Goal: Task Accomplishment & Management: Use online tool/utility

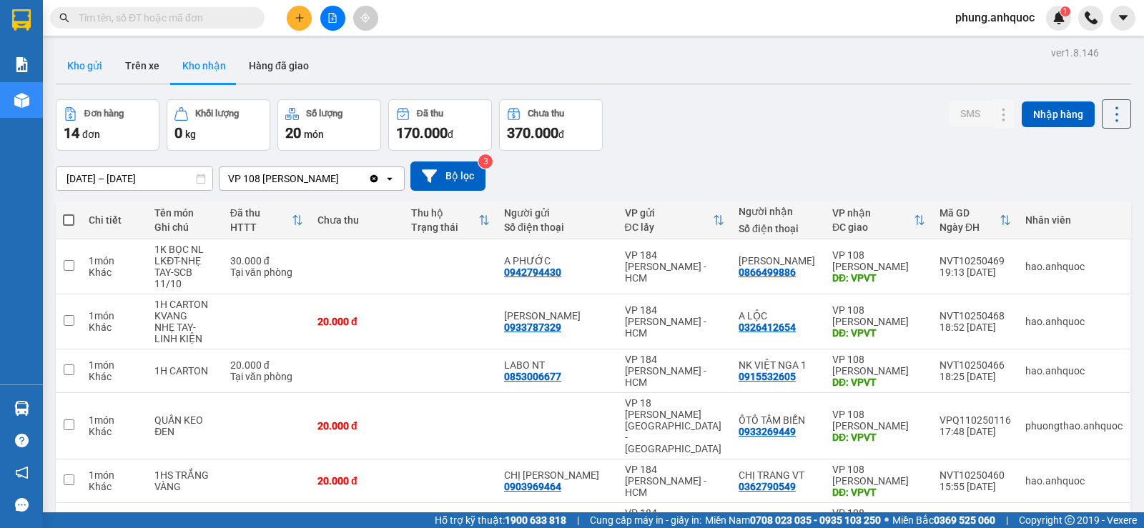
click at [82, 73] on button "Kho gửi" at bounding box center [85, 66] width 58 height 34
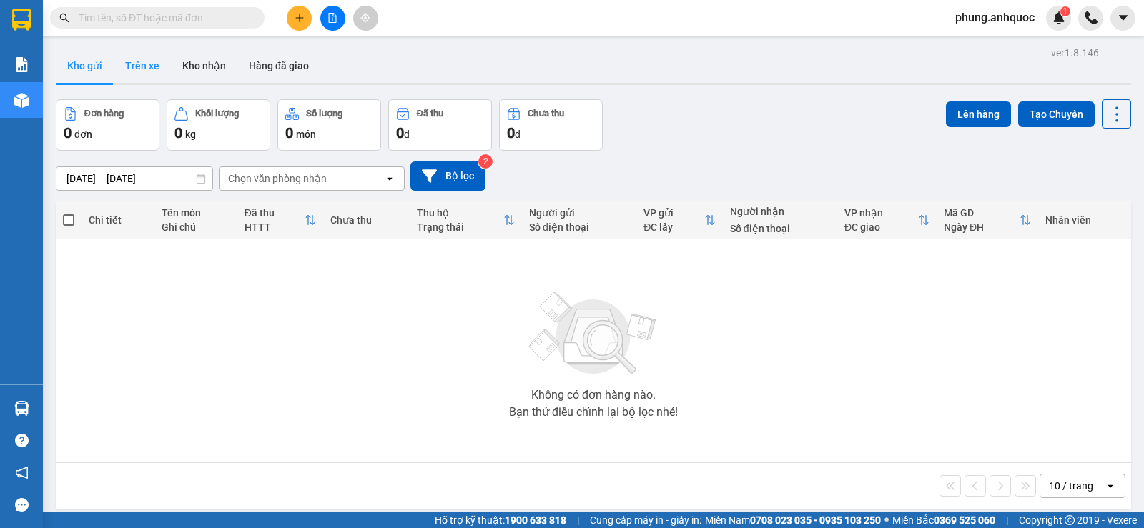
click at [160, 64] on button "Trên xe" at bounding box center [142, 66] width 57 height 34
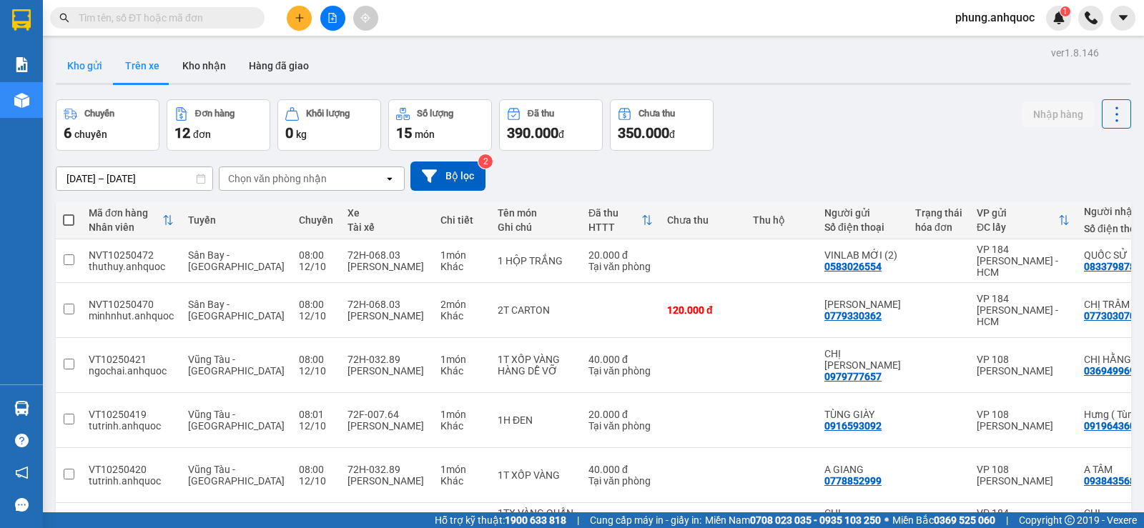
click at [81, 68] on button "Kho gửi" at bounding box center [85, 66] width 58 height 34
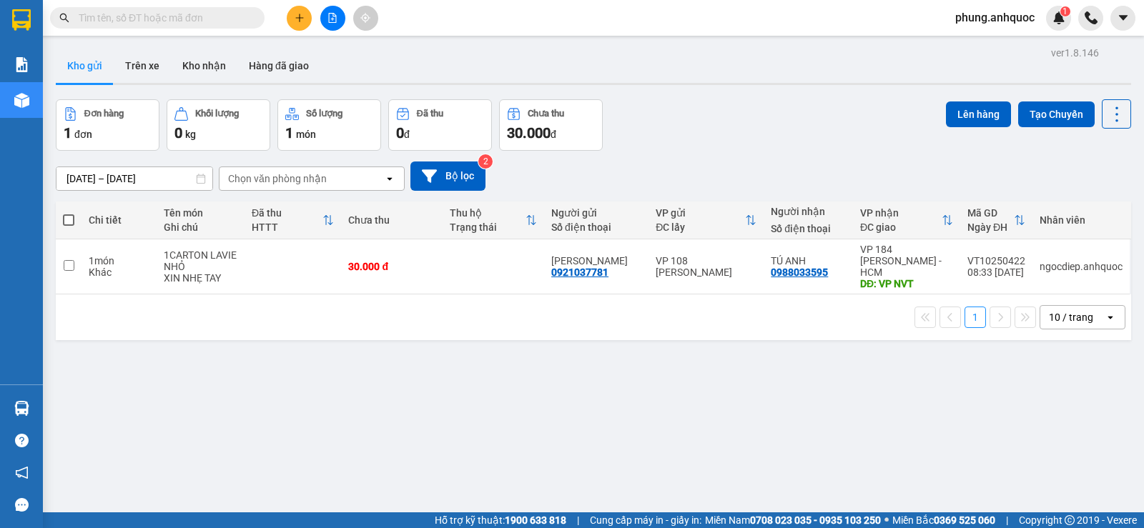
click at [71, 220] on span at bounding box center [68, 219] width 11 height 11
click at [69, 213] on input "checkbox" at bounding box center [69, 213] width 0 height 0
checkbox input "true"
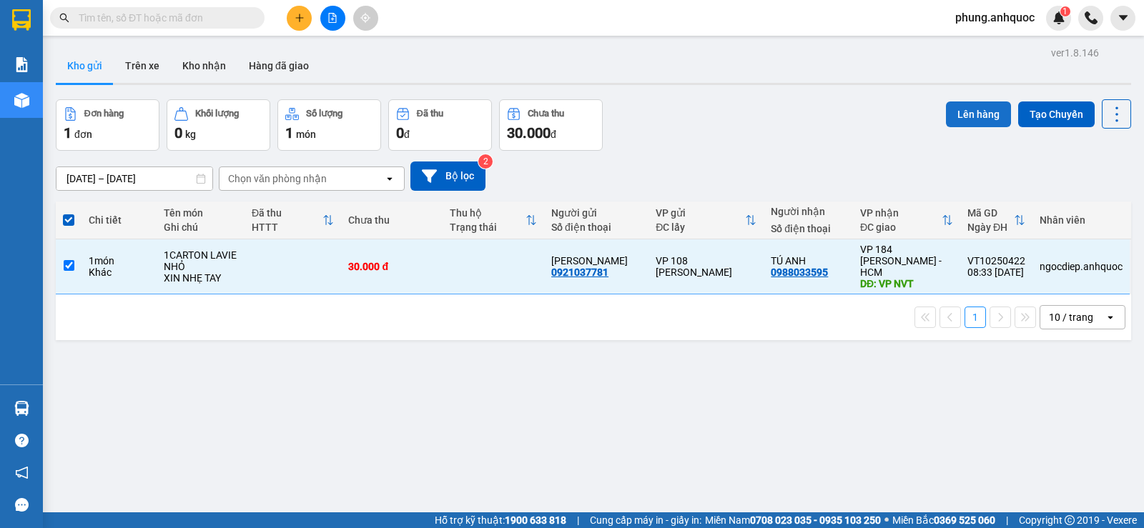
click at [969, 113] on button "Lên hàng" at bounding box center [978, 114] width 65 height 26
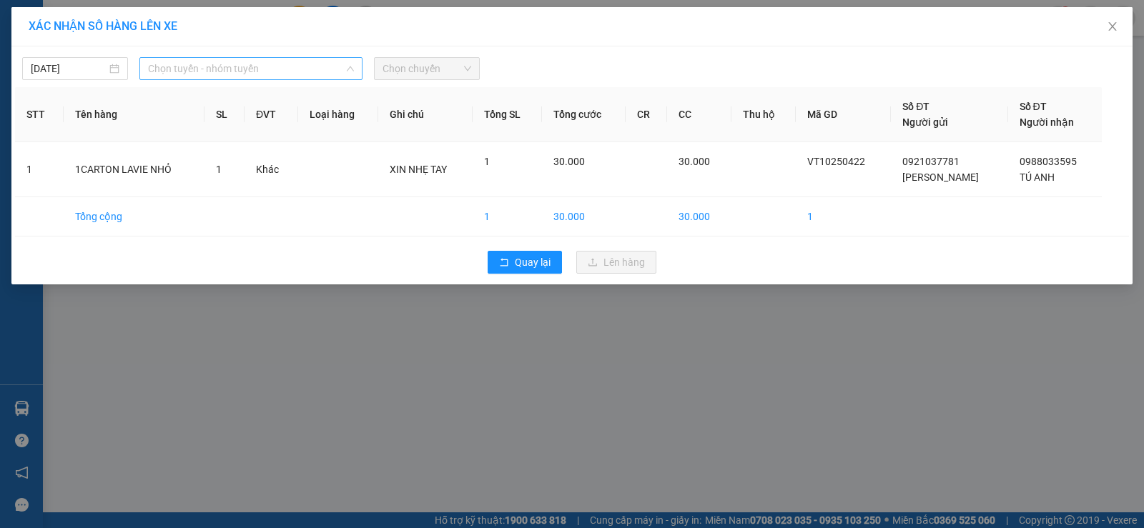
click at [234, 68] on span "Chọn tuyến - nhóm tuyến" at bounding box center [251, 68] width 206 height 21
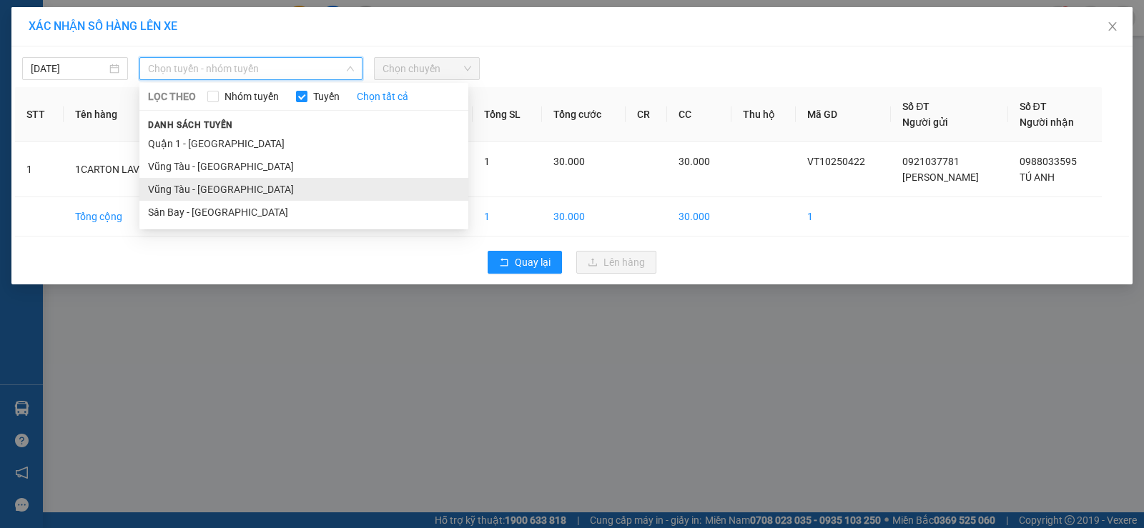
click at [215, 192] on li "Vũng Tàu - [GEOGRAPHIC_DATA]" at bounding box center [303, 189] width 329 height 23
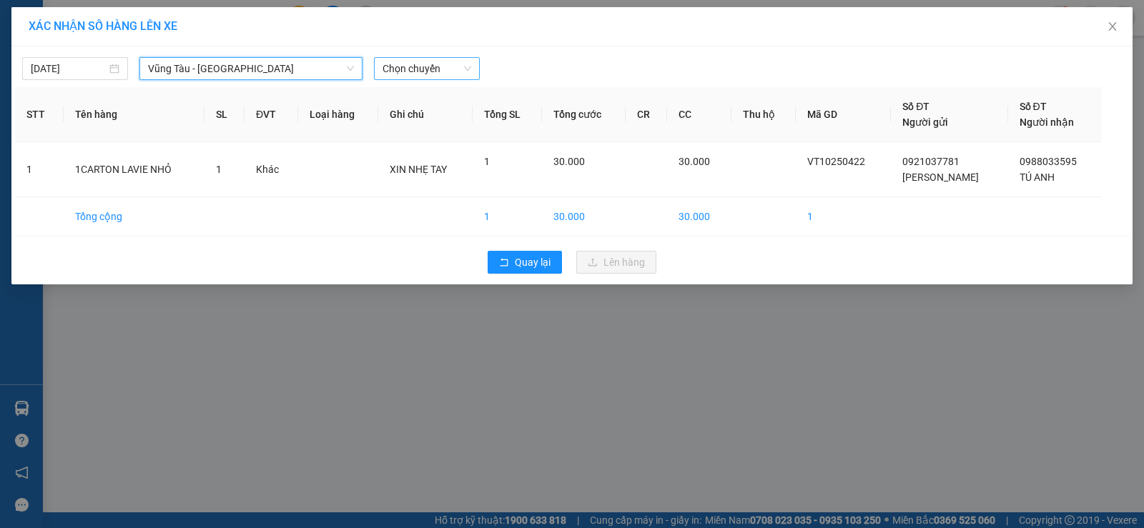
click at [415, 63] on span "Chọn chuyến" at bounding box center [426, 68] width 89 height 21
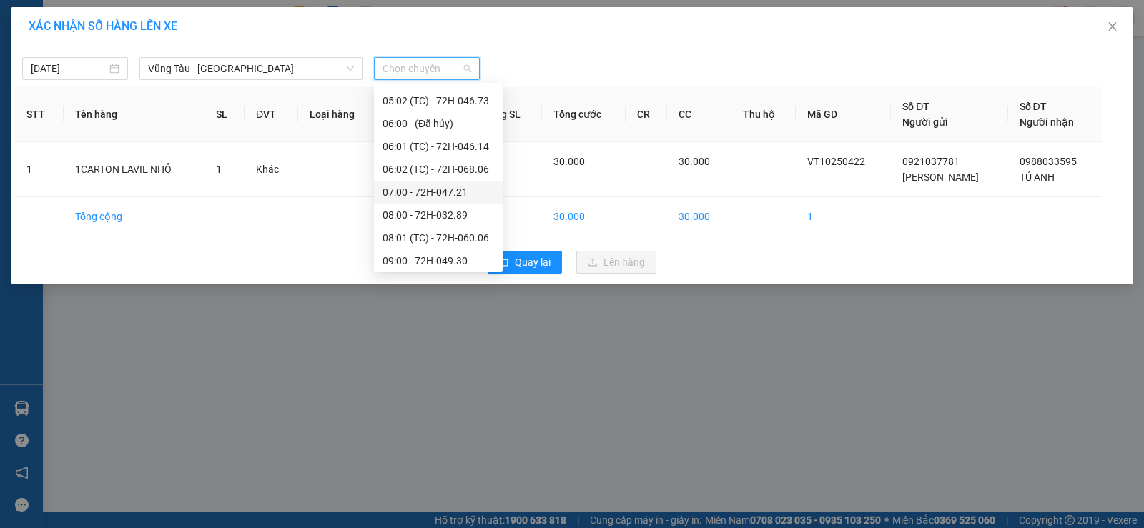
scroll to position [143, 0]
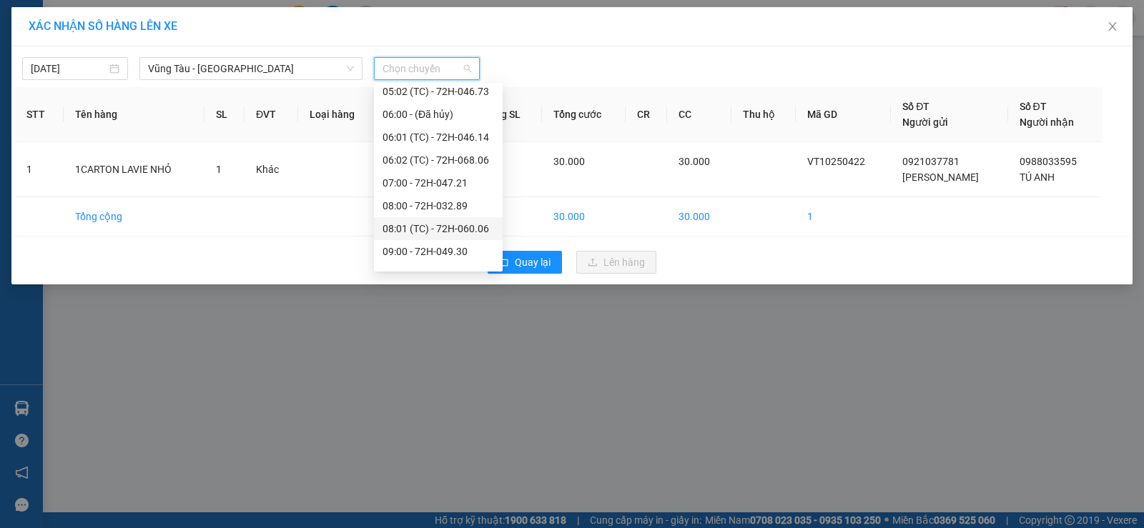
drag, startPoint x: 437, startPoint y: 205, endPoint x: 446, endPoint y: 240, distance: 36.1
click at [446, 240] on div "Chọn chuyến 03:00 - (Đã hủy) 03:01 (TC) - (Đã hủy) 04:00 - 72B-030.20 05:00 - 7…" at bounding box center [438, 286] width 129 height 686
click at [438, 248] on div "09:00 - 72H-049.30" at bounding box center [437, 252] width 111 height 16
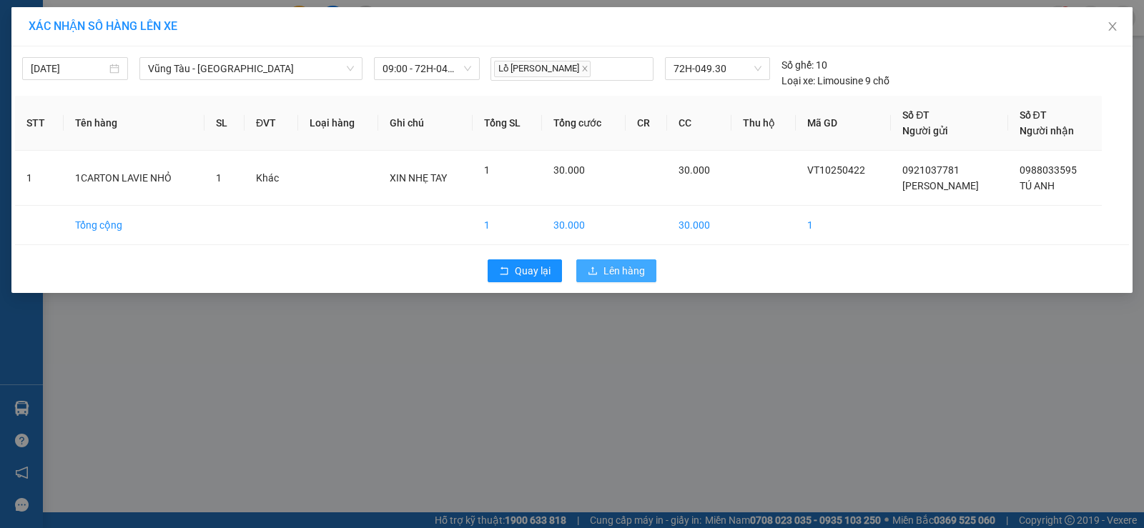
click at [616, 276] on span "Lên hàng" at bounding box center [623, 271] width 41 height 16
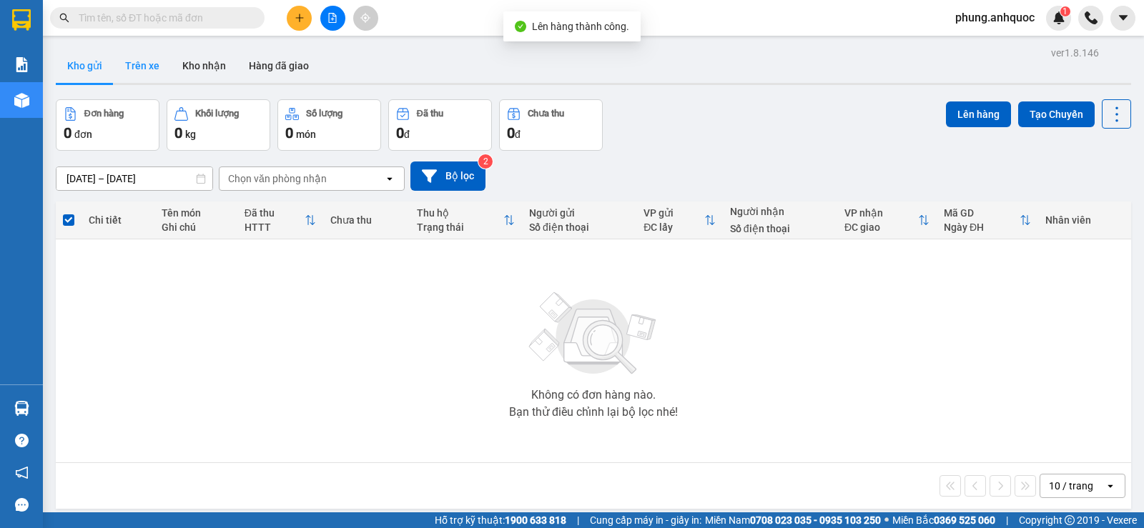
click at [143, 56] on button "Trên xe" at bounding box center [142, 66] width 57 height 34
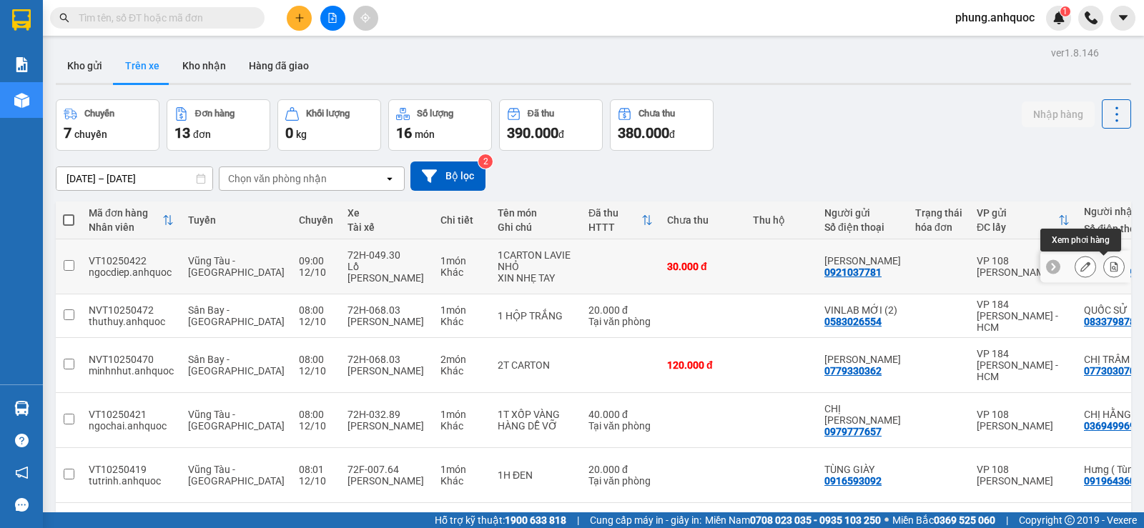
click at [1110, 267] on icon at bounding box center [1114, 267] width 8 height 10
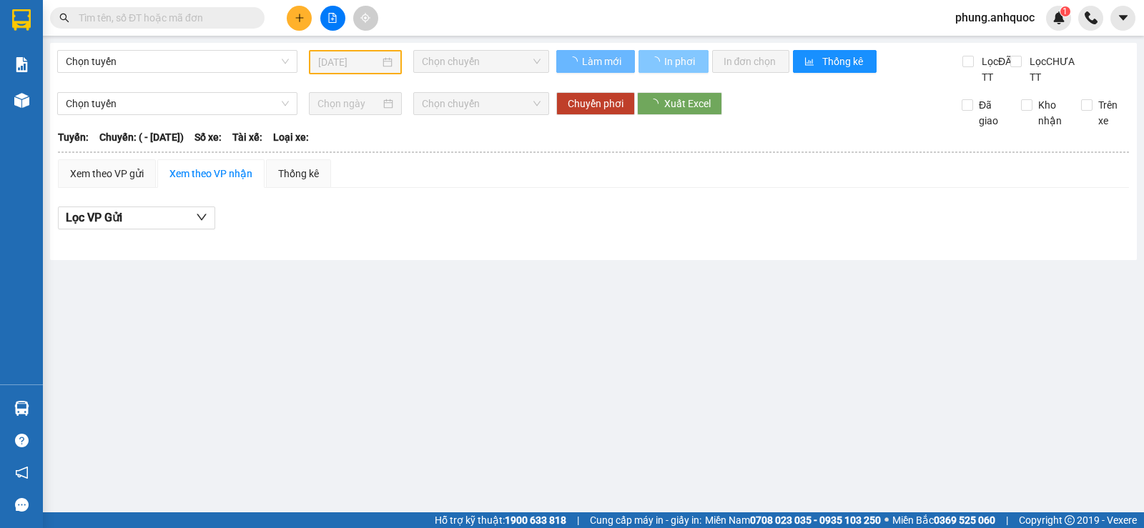
type input "[DATE]"
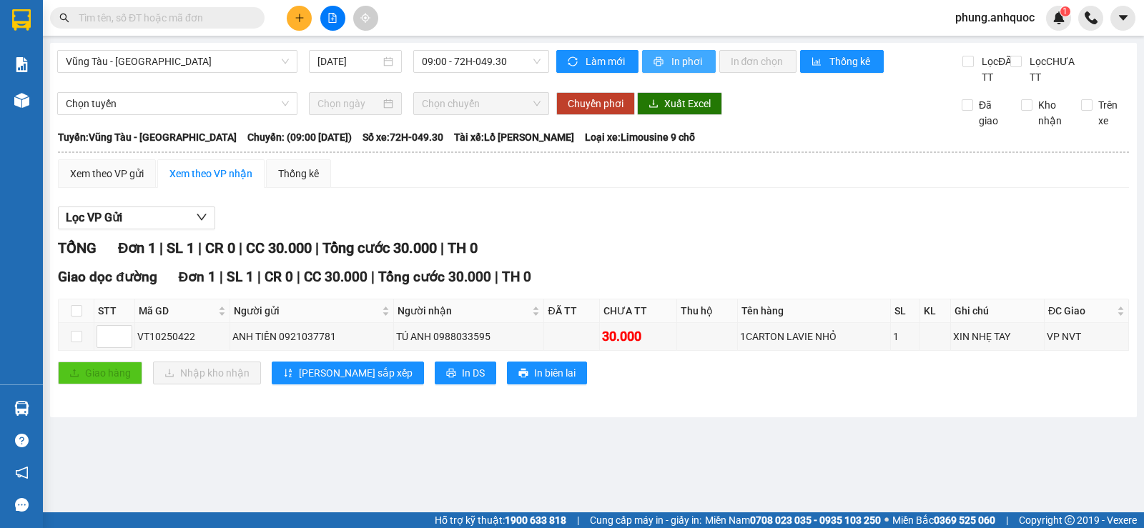
click at [681, 61] on span "In phơi" at bounding box center [687, 62] width 33 height 16
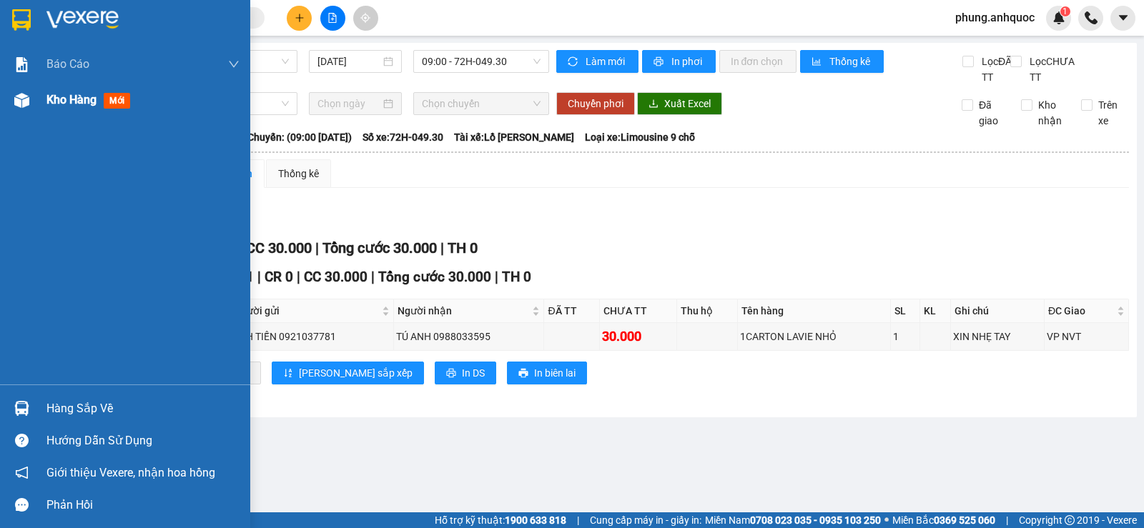
click at [65, 101] on span "Kho hàng" at bounding box center [71, 100] width 50 height 14
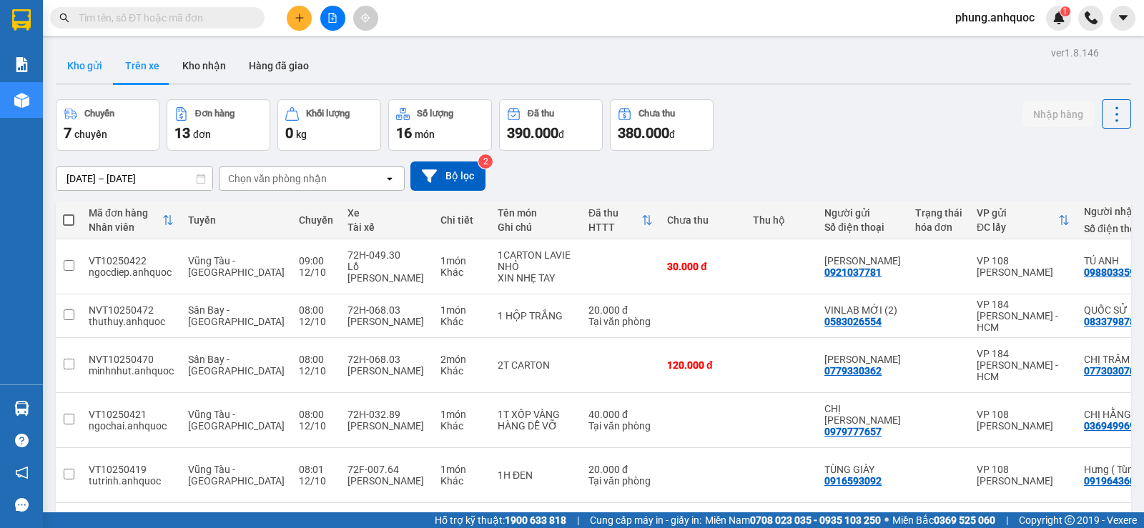
click at [101, 79] on button "Kho gửi" at bounding box center [85, 66] width 58 height 34
